Goal: Task Accomplishment & Management: Use online tool/utility

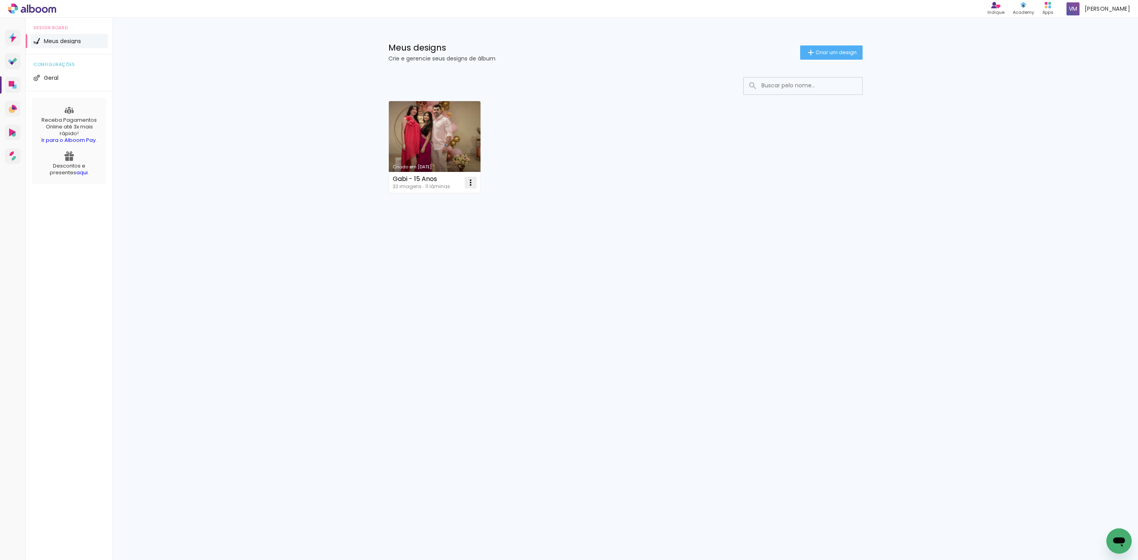
click at [468, 185] on iron-icon at bounding box center [470, 182] width 9 height 9
click at [463, 235] on paper-item "Excluir" at bounding box center [439, 235] width 78 height 16
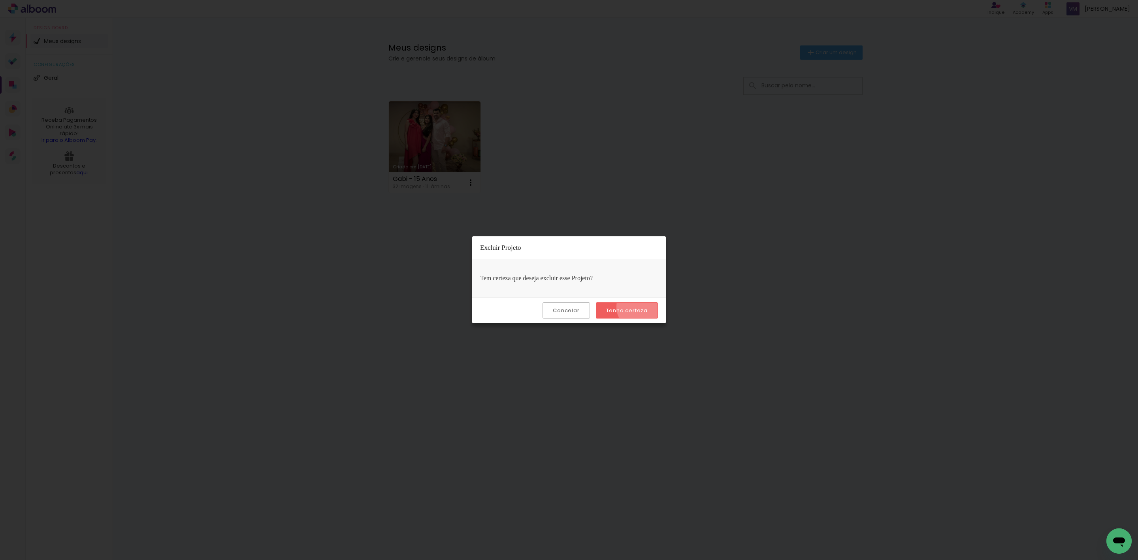
click at [0, 0] on slot "Tenho certeza" at bounding box center [0, 0] width 0 height 0
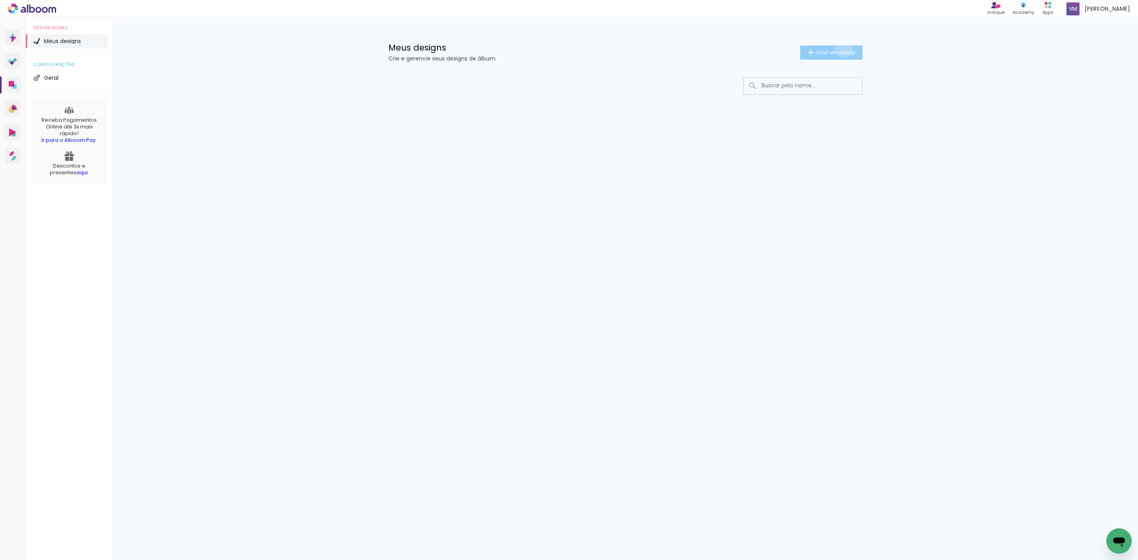
click at [842, 50] on span "Criar um design" at bounding box center [836, 52] width 41 height 5
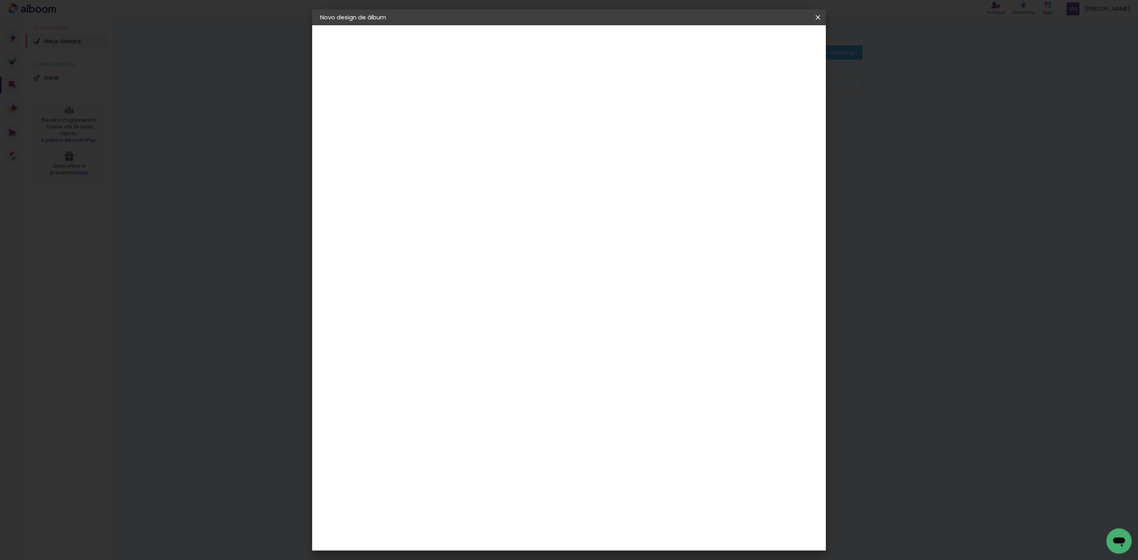
click at [449, 106] on input at bounding box center [449, 106] width 0 height 12
type input "Clarete"
type paper-input "Clarete"
click at [0, 0] on slot "Avançar" at bounding box center [0, 0] width 0 height 0
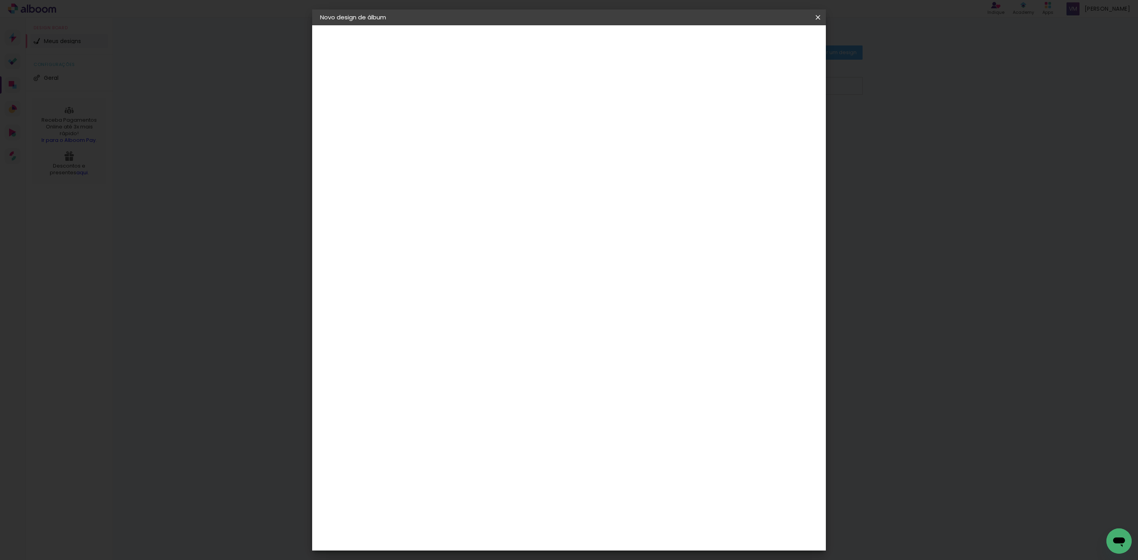
click at [487, 403] on div "[PERSON_NAME]" at bounding box center [470, 406] width 53 height 6
click at [597, 37] on paper-button "Avançar" at bounding box center [578, 41] width 39 height 13
click at [480, 132] on input "text" at bounding box center [464, 138] width 31 height 12
click at [617, 130] on paper-item "Encadernados" at bounding box center [621, 131] width 158 height 16
click at [590, 92] on div "Opções disponíveis Encadernados Slim Book Tamanho Escolha o tamanho Horizontal …" at bounding box center [502, 58] width 175 height 67
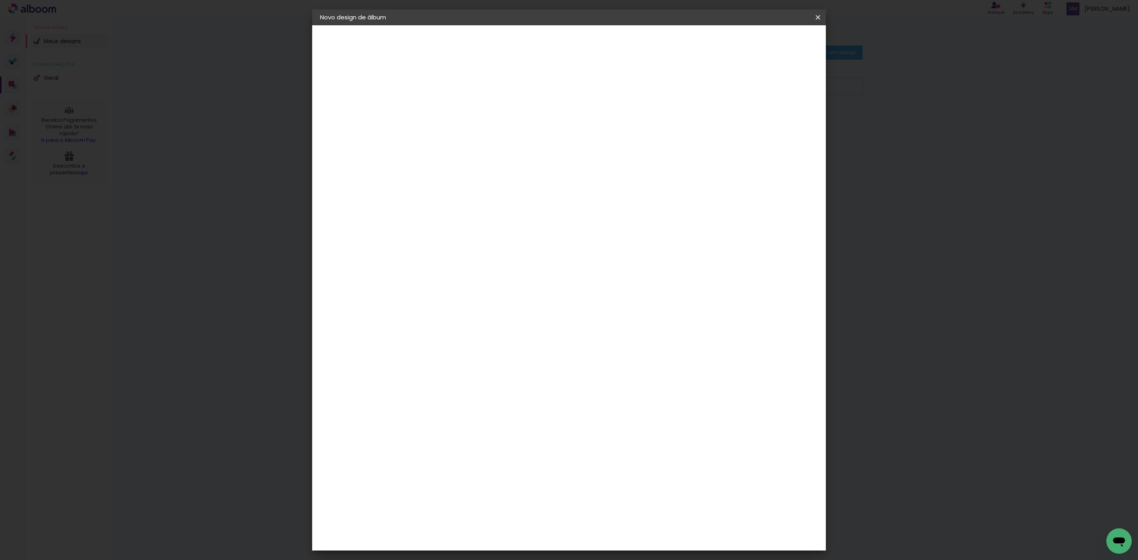
click at [556, 127] on iron-icon at bounding box center [550, 129] width 9 height 9
click at [583, 142] on paper-item "Slim Book" at bounding box center [616, 147] width 158 height 16
type input "Slim Book"
click at [558, 185] on span "20.3 × 50 cm" at bounding box center [545, 191] width 26 height 16
click at [0, 0] on slot "Avançar" at bounding box center [0, 0] width 0 height 0
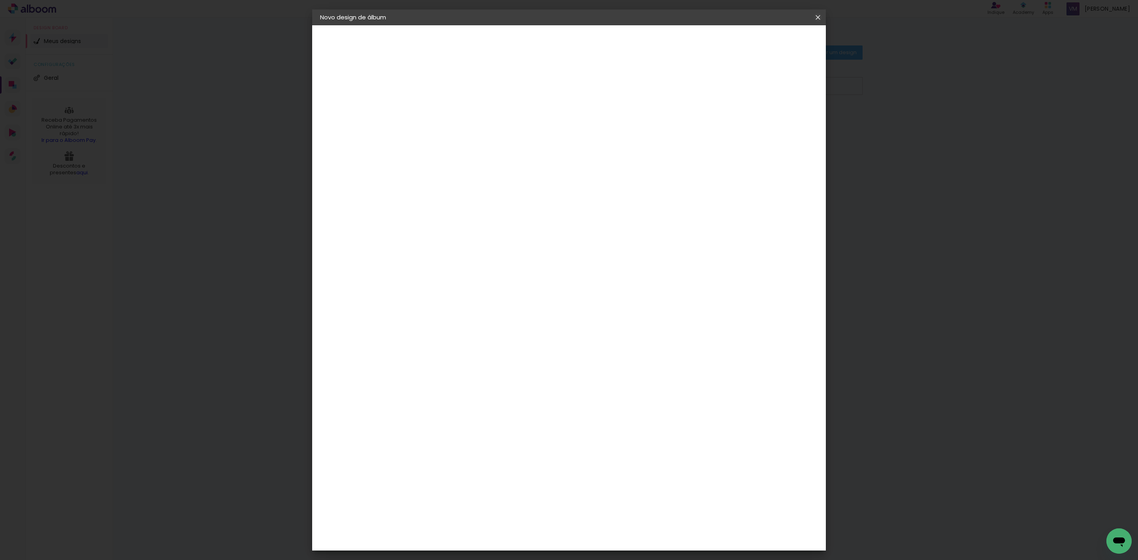
click at [819, 17] on iron-icon at bounding box center [817, 17] width 9 height 8
